Goal: Information Seeking & Learning: Learn about a topic

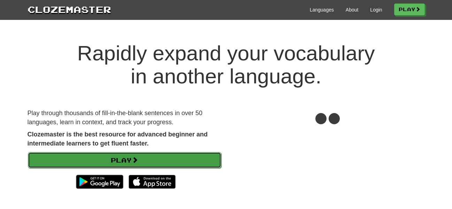
click at [166, 161] on link "Play" at bounding box center [124, 160] width 193 height 16
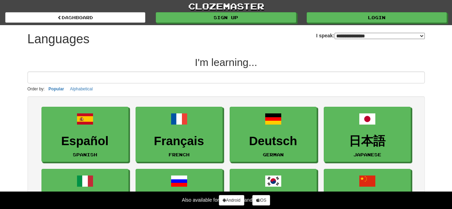
select select "*******"
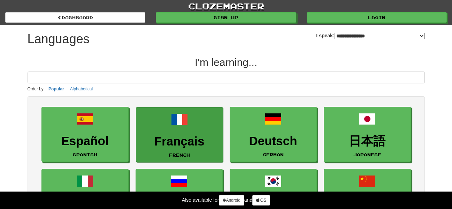
scroll to position [105, 0]
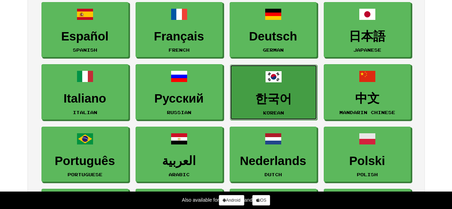
click at [281, 79] on span at bounding box center [273, 76] width 17 height 17
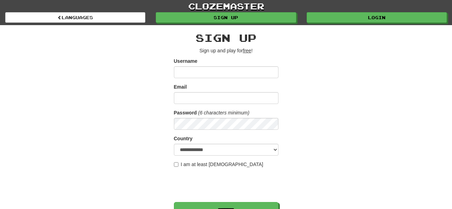
click at [241, 72] on input "Username" at bounding box center [226, 72] width 105 height 12
type input "**********"
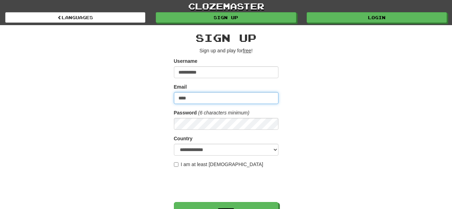
type input "**********"
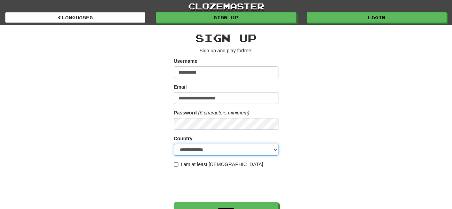
click at [217, 155] on select "**********" at bounding box center [226, 150] width 105 height 12
select select "**"
click at [174, 144] on select "**********" at bounding box center [226, 150] width 105 height 12
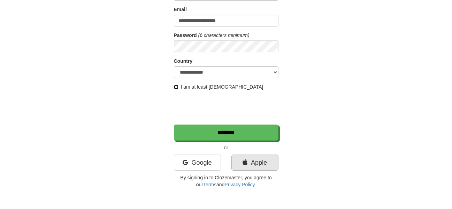
scroll to position [105, 0]
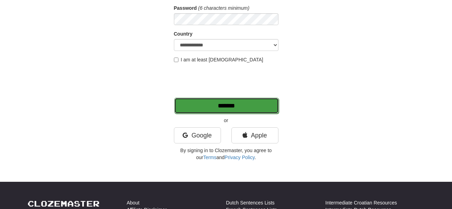
click at [237, 103] on input "*******" at bounding box center [226, 106] width 105 height 16
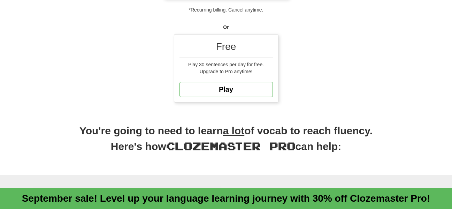
scroll to position [174, 0]
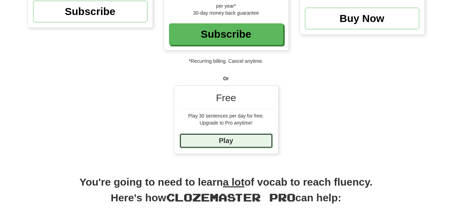
click at [249, 138] on link "Play" at bounding box center [225, 140] width 93 height 15
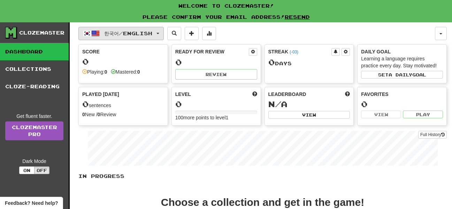
click at [145, 34] on span "한국어 / English" at bounding box center [128, 33] width 48 height 6
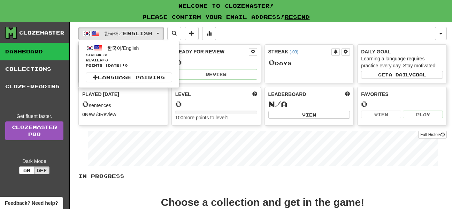
click at [304, 31] on div "한국어 / English 한국어 / English Streak: 0 Review: 0 Points [DATE]: 0 Language Pairi…" at bounding box center [256, 33] width 356 height 13
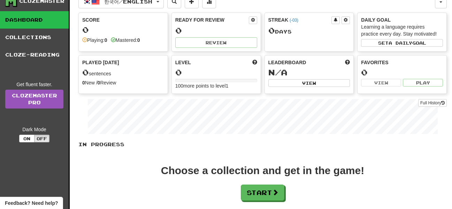
scroll to position [105, 0]
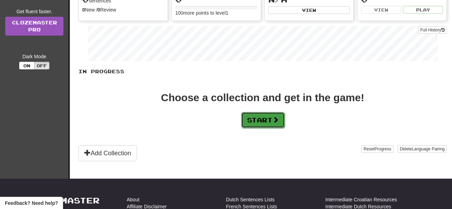
click at [276, 116] on span at bounding box center [275, 119] width 6 height 6
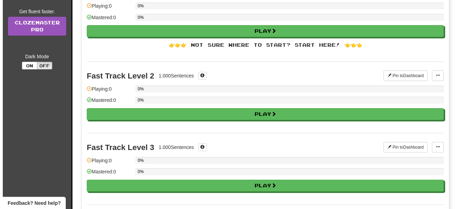
scroll to position [0, 0]
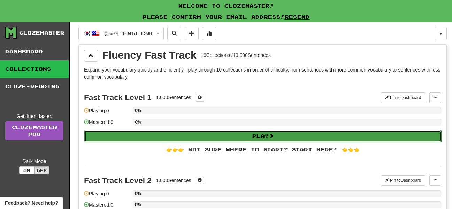
click at [228, 132] on button "Play" at bounding box center [262, 136] width 357 height 12
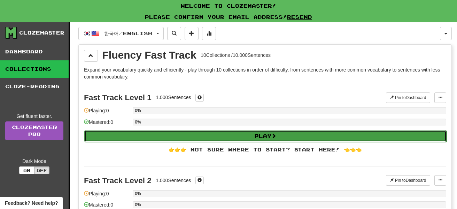
select select "**"
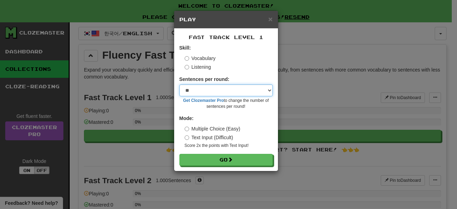
click at [219, 87] on select "* ** ** ** ** ** *** ********" at bounding box center [225, 90] width 93 height 12
click at [246, 60] on div "Vocabulary" at bounding box center [229, 58] width 88 height 7
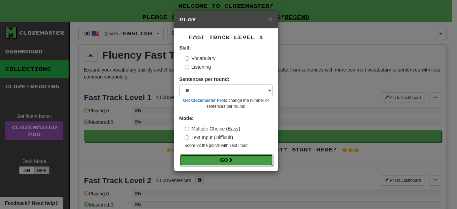
click at [222, 156] on button "Go" at bounding box center [226, 160] width 93 height 12
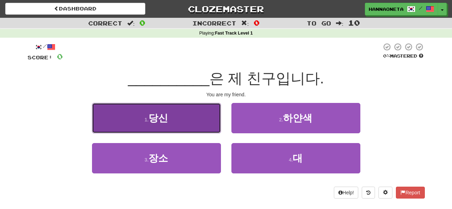
click at [197, 113] on button "1 . 당신" at bounding box center [156, 118] width 129 height 30
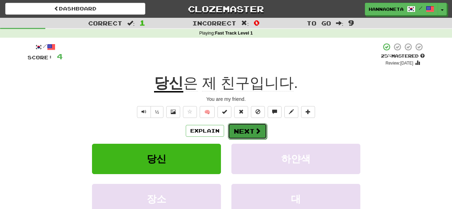
click at [255, 130] on span at bounding box center [258, 130] width 6 height 6
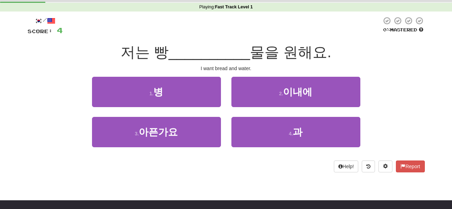
scroll to position [70, 0]
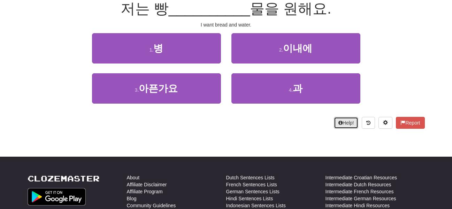
click at [338, 126] on button "Help!" at bounding box center [346, 123] width 25 height 12
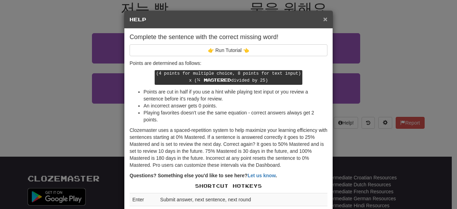
click at [323, 18] on span "×" at bounding box center [325, 19] width 4 height 8
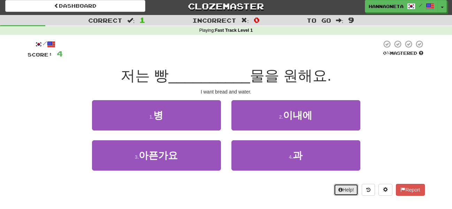
scroll to position [0, 0]
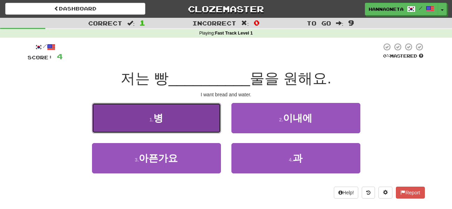
click at [191, 123] on button "1 . 병" at bounding box center [156, 118] width 129 height 30
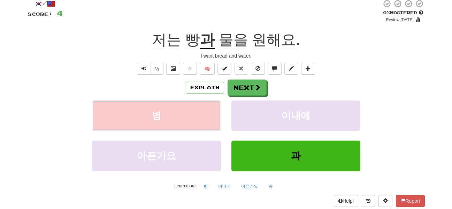
scroll to position [35, 0]
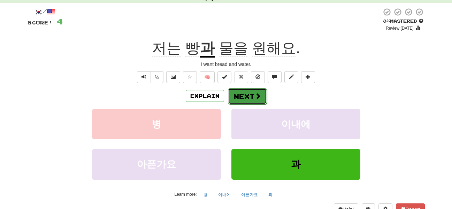
click at [256, 93] on span at bounding box center [258, 96] width 6 height 6
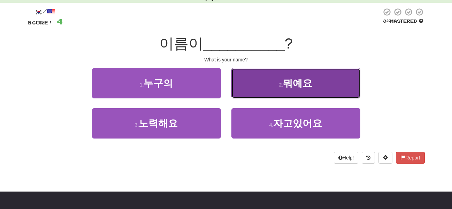
click at [319, 82] on button "2 . 뭐예요" at bounding box center [295, 83] width 129 height 30
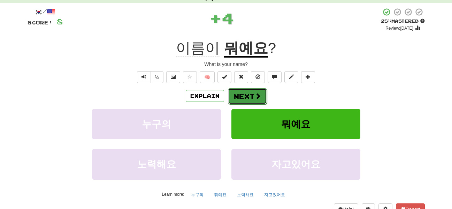
click at [246, 95] on button "Next" at bounding box center [247, 96] width 39 height 16
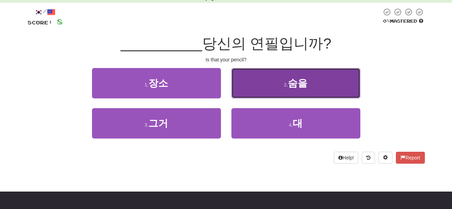
click at [308, 87] on button "2 . 숨을" at bounding box center [295, 83] width 129 height 30
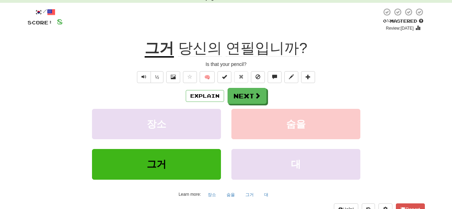
click at [153, 48] on u "그거" at bounding box center [159, 49] width 29 height 18
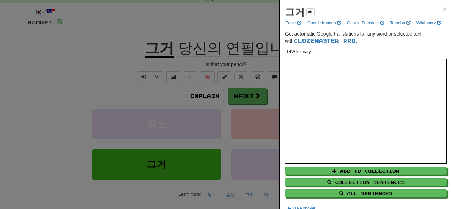
click at [70, 53] on div at bounding box center [226, 104] width 452 height 209
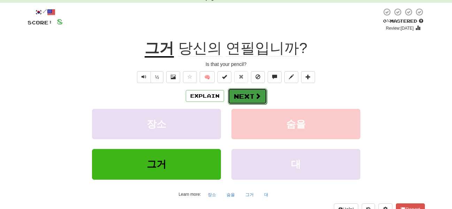
click at [244, 102] on button "Next" at bounding box center [247, 96] width 39 height 16
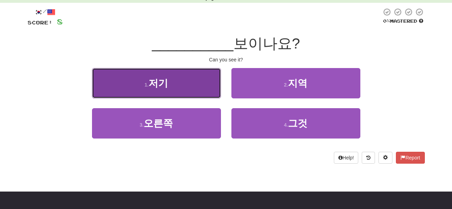
click at [156, 76] on button "1 . 저기" at bounding box center [156, 83] width 129 height 30
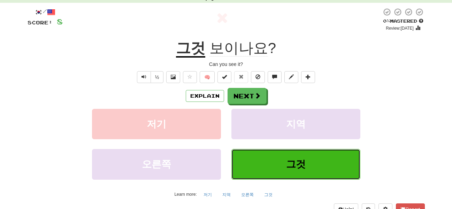
click at [301, 162] on span "그것" at bounding box center [296, 164] width 20 height 11
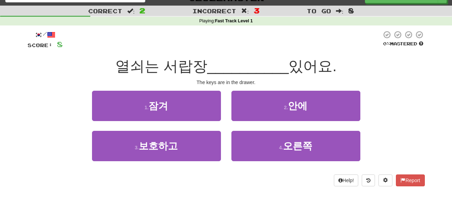
scroll to position [0, 0]
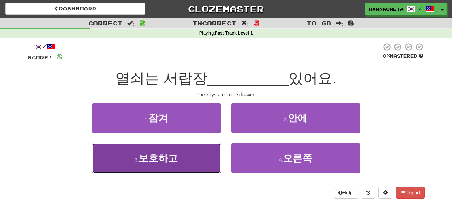
click at [177, 151] on button "3 . 보호하고" at bounding box center [156, 158] width 129 height 30
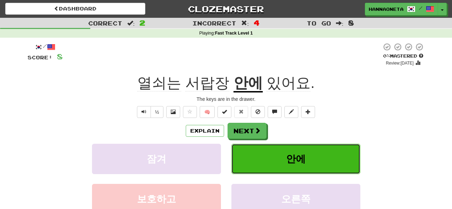
click at [353, 155] on button "안에" at bounding box center [295, 159] width 129 height 30
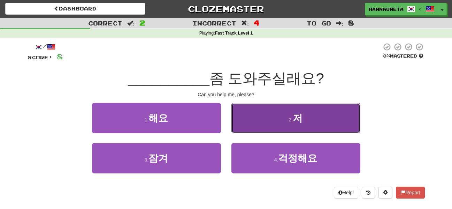
click at [321, 113] on button "2 . 저" at bounding box center [295, 118] width 129 height 30
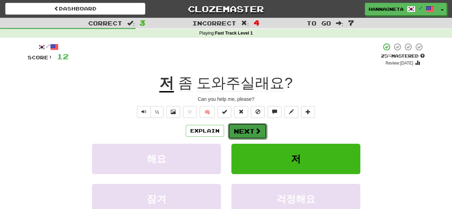
click at [241, 131] on button "Next" at bounding box center [247, 131] width 39 height 16
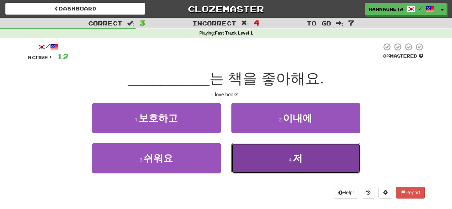
click at [310, 157] on button "4 . 저" at bounding box center [295, 158] width 129 height 30
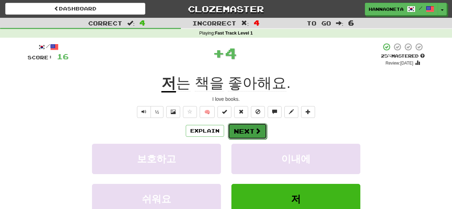
click at [245, 130] on button "Next" at bounding box center [247, 131] width 39 height 16
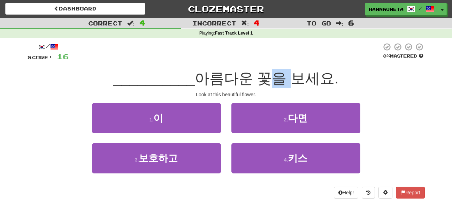
drag, startPoint x: 259, startPoint y: 76, endPoint x: 282, endPoint y: 77, distance: 23.0
click at [282, 77] on span "아름다운 꽃을 보세요." at bounding box center [267, 78] width 144 height 16
drag, startPoint x: 292, startPoint y: 77, endPoint x: 336, endPoint y: 79, distance: 44.6
click at [336, 79] on div "__________ 아름다운 꽃을 보세요." at bounding box center [226, 78] width 397 height 19
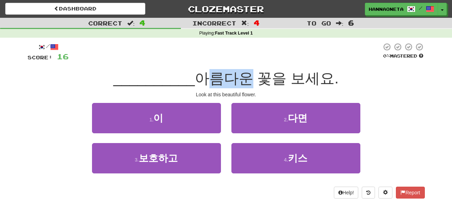
drag, startPoint x: 203, startPoint y: 75, endPoint x: 237, endPoint y: 76, distance: 33.8
click at [237, 76] on span "아름다운 꽃을 보세요." at bounding box center [267, 78] width 144 height 16
copy span "아름다"
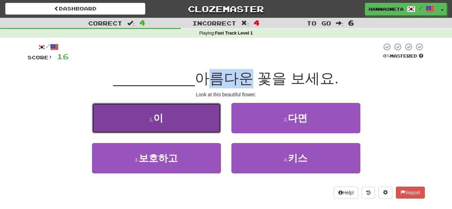
click at [180, 123] on button "1 . 이" at bounding box center [156, 118] width 129 height 30
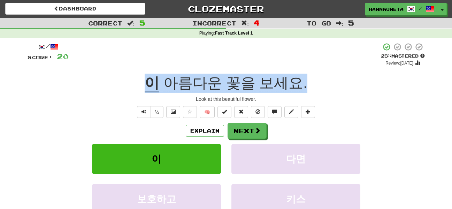
drag, startPoint x: 151, startPoint y: 79, endPoint x: 311, endPoint y: 80, distance: 159.9
click at [311, 80] on div "이 아름다운 꽃을 보세요 ." at bounding box center [226, 83] width 397 height 19
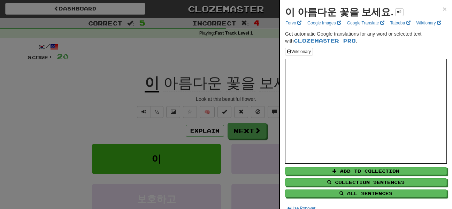
drag, startPoint x: 292, startPoint y: 83, endPoint x: 180, endPoint y: 87, distance: 111.6
click at [180, 87] on div at bounding box center [226, 104] width 452 height 209
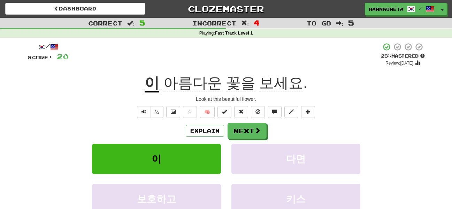
click at [157, 84] on u "이" at bounding box center [152, 84] width 15 height 18
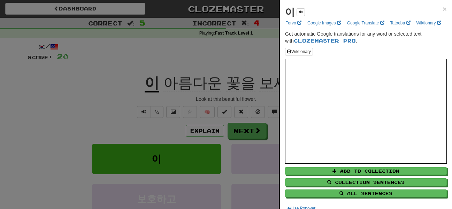
drag, startPoint x: 189, startPoint y: 45, endPoint x: 179, endPoint y: 52, distance: 12.3
click at [188, 45] on div at bounding box center [226, 104] width 452 height 209
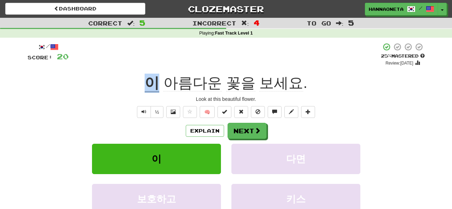
drag, startPoint x: 149, startPoint y: 81, endPoint x: 164, endPoint y: 83, distance: 15.0
click at [164, 83] on div "이 아름다운 꽃을 보세요 ." at bounding box center [226, 83] width 397 height 19
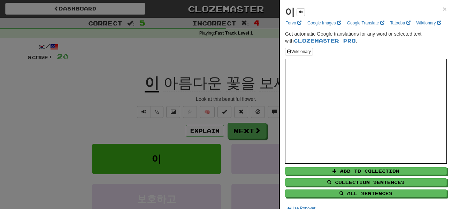
click at [178, 48] on div at bounding box center [226, 104] width 452 height 209
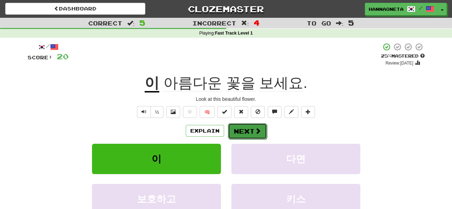
click at [255, 134] on span at bounding box center [258, 130] width 6 height 6
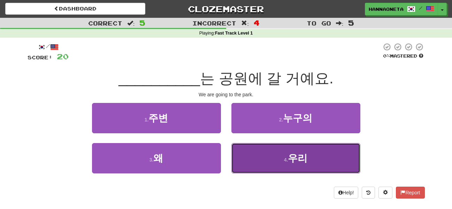
click at [294, 157] on span "우리" at bounding box center [298, 158] width 20 height 11
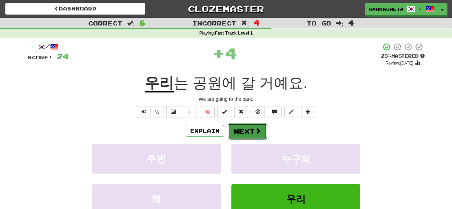
click at [248, 133] on button "Next" at bounding box center [247, 131] width 39 height 16
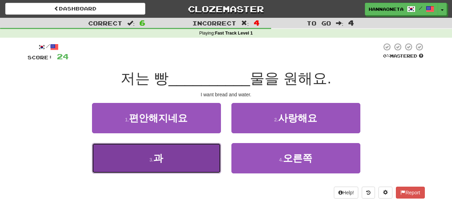
click at [166, 166] on button "3 . 과" at bounding box center [156, 158] width 129 height 30
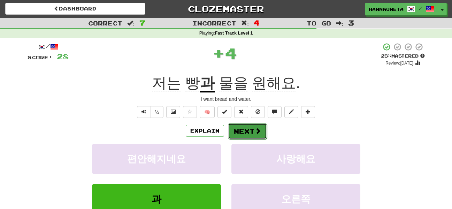
click at [253, 129] on button "Next" at bounding box center [247, 131] width 39 height 16
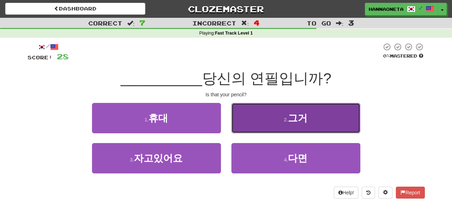
click at [284, 122] on small "2 ." at bounding box center [286, 120] width 4 height 6
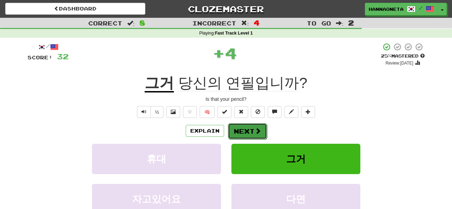
click at [231, 131] on button "Next" at bounding box center [247, 131] width 39 height 16
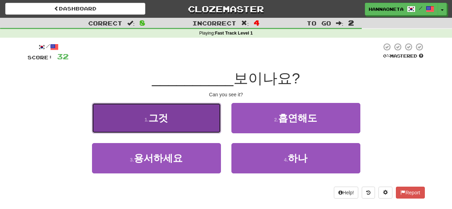
click at [187, 121] on button "1 . 그것" at bounding box center [156, 118] width 129 height 30
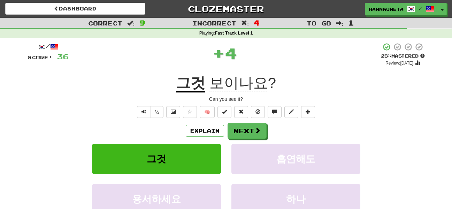
click at [200, 83] on u "그것" at bounding box center [190, 84] width 29 height 18
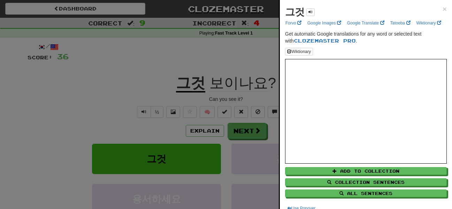
click at [128, 82] on div at bounding box center [226, 104] width 452 height 209
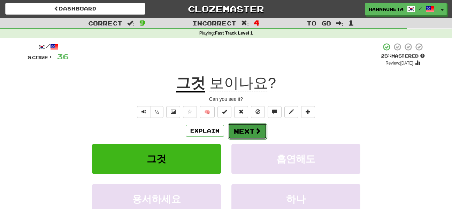
click at [262, 130] on button "Next" at bounding box center [247, 131] width 39 height 16
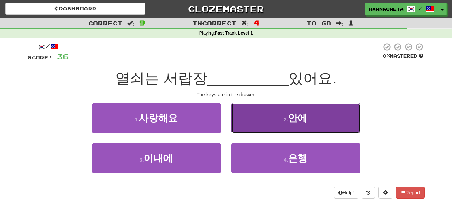
click at [297, 123] on button "2 . 안에" at bounding box center [295, 118] width 129 height 30
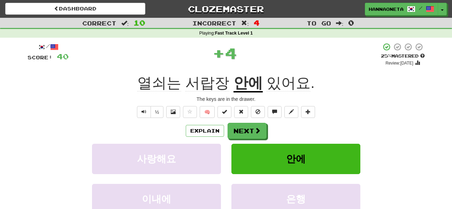
click at [247, 82] on u "안에" at bounding box center [247, 84] width 29 height 18
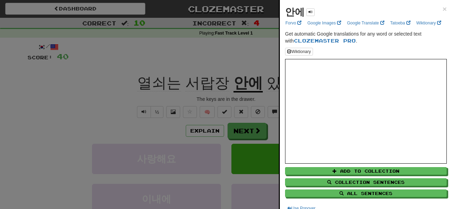
click at [187, 70] on div at bounding box center [226, 104] width 452 height 209
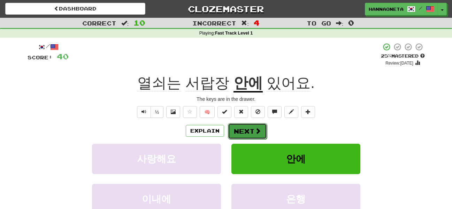
click at [242, 131] on button "Next" at bounding box center [247, 131] width 39 height 16
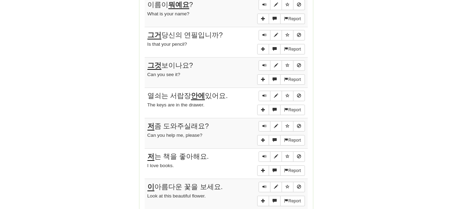
scroll to position [697, 0]
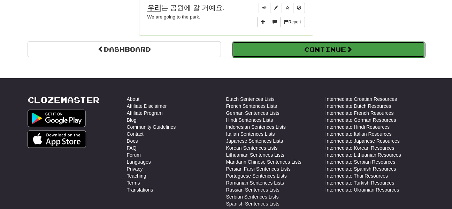
click at [382, 53] on button "Continue" at bounding box center [328, 49] width 193 height 16
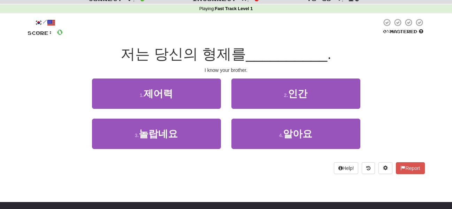
scroll to position [0, 0]
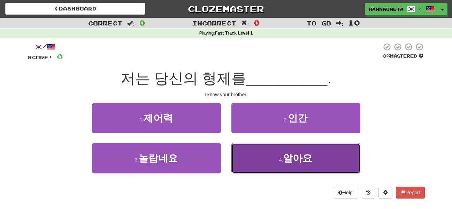
click at [294, 168] on button "4 . 알아요" at bounding box center [295, 158] width 129 height 30
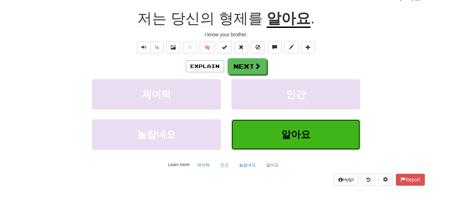
scroll to position [70, 0]
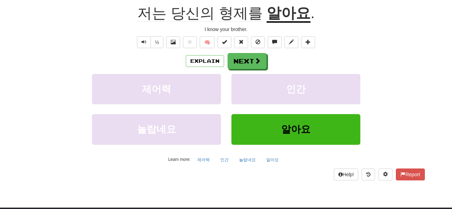
click at [278, 10] on u "알아요" at bounding box center [288, 14] width 44 height 18
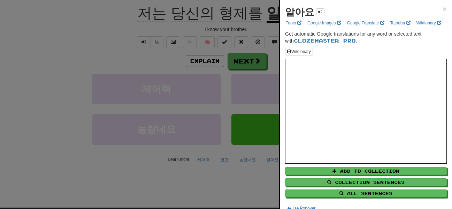
click at [98, 42] on div at bounding box center [226, 104] width 452 height 209
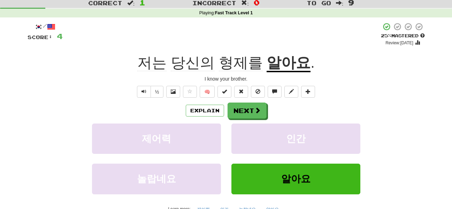
scroll to position [0, 0]
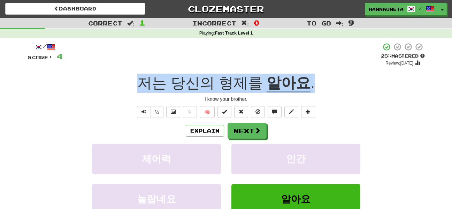
drag, startPoint x: 141, startPoint y: 80, endPoint x: 344, endPoint y: 82, distance: 202.7
click at [344, 82] on div "저는 당신의 형제를 알아요 ." at bounding box center [226, 83] width 397 height 19
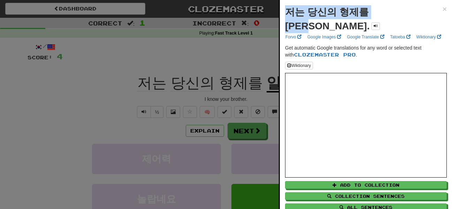
drag, startPoint x: 285, startPoint y: 13, endPoint x: 394, endPoint y: 15, distance: 109.0
click at [370, 15] on strong "저는 당신의 형제를 알아요." at bounding box center [327, 19] width 85 height 25
copy strong "저는 당신의 형제를 알아요."
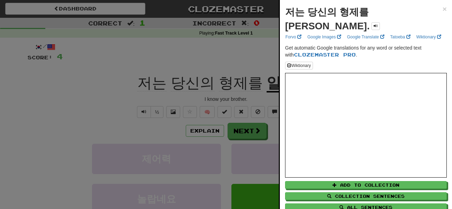
click at [117, 80] on div at bounding box center [226, 104] width 452 height 209
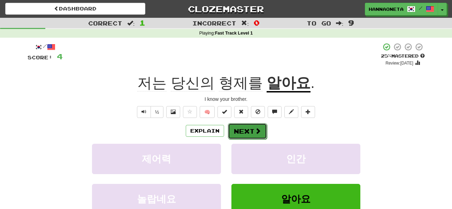
click at [250, 129] on button "Next" at bounding box center [247, 131] width 39 height 16
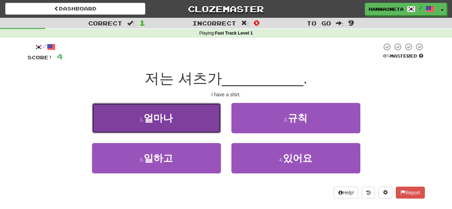
click at [178, 114] on button "1 . 얼마나" at bounding box center [156, 118] width 129 height 30
